Goal: Find specific page/section: Find specific page/section

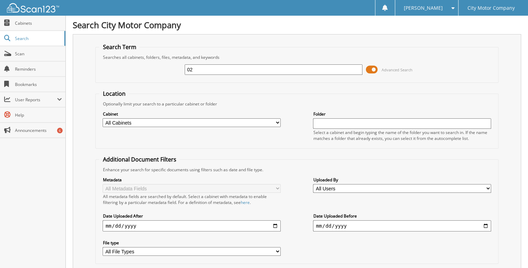
type input "0"
type input "2502846"
drag, startPoint x: 219, startPoint y: 68, endPoint x: 164, endPoint y: 78, distance: 56.2
click at [164, 78] on div "2502846 Advanced Search" at bounding box center [296, 69] width 395 height 19
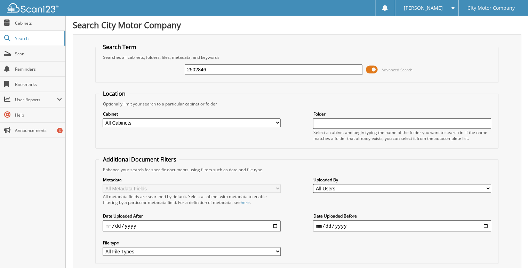
click at [152, 120] on select "All Cabinets A/P A/P CHECKS BANK DEPOSIT DIRECT PAY GM PARTS INVOICES PARTS" at bounding box center [192, 122] width 178 height 9
select select "12515"
click at [103, 118] on select "All Cabinets A/P A/P CHECKS BANK DEPOSIT DIRECT PAY GM PARTS INVOICES PARTS" at bounding box center [192, 122] width 178 height 9
click at [223, 66] on input "2502846" at bounding box center [274, 69] width 178 height 10
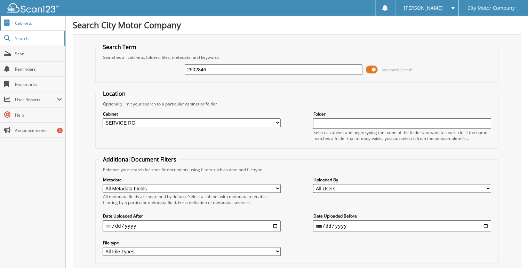
click at [22, 23] on span "Cabinets" at bounding box center [38, 23] width 47 height 6
